Goal: Entertainment & Leisure: Browse casually

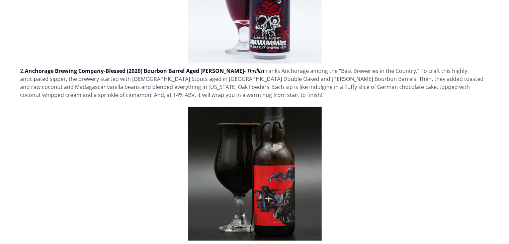
scroll to position [1639, 0]
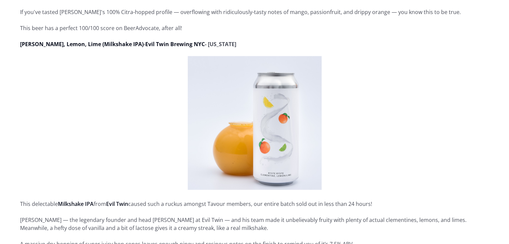
scroll to position [2342, 0]
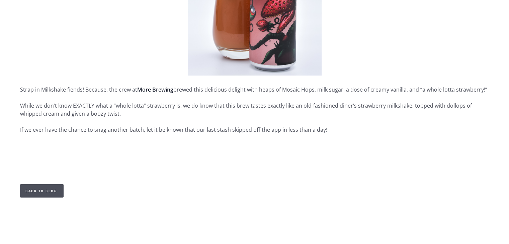
scroll to position [2375, 0]
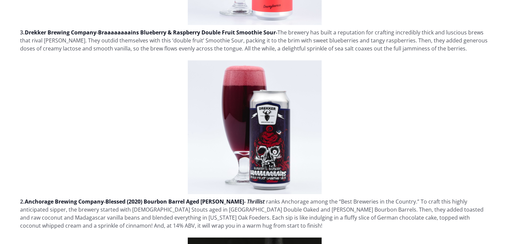
scroll to position [1639, 0]
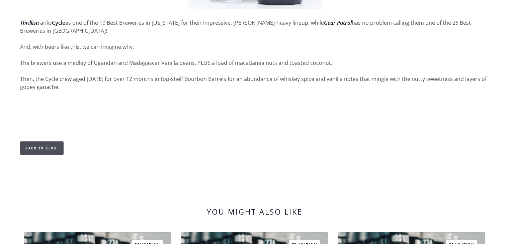
scroll to position [2743, 0]
